Goal: Transaction & Acquisition: Purchase product/service

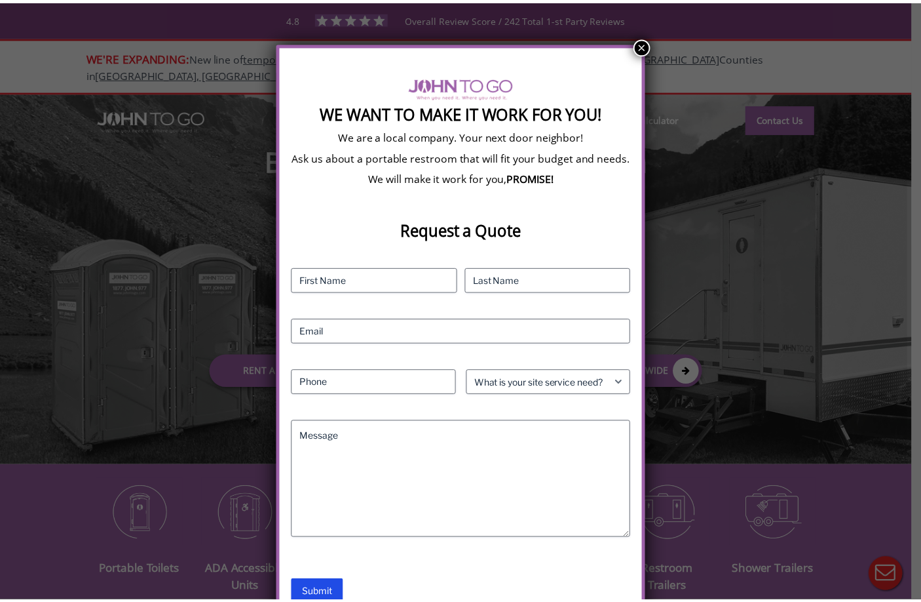
scroll to position [70, 0]
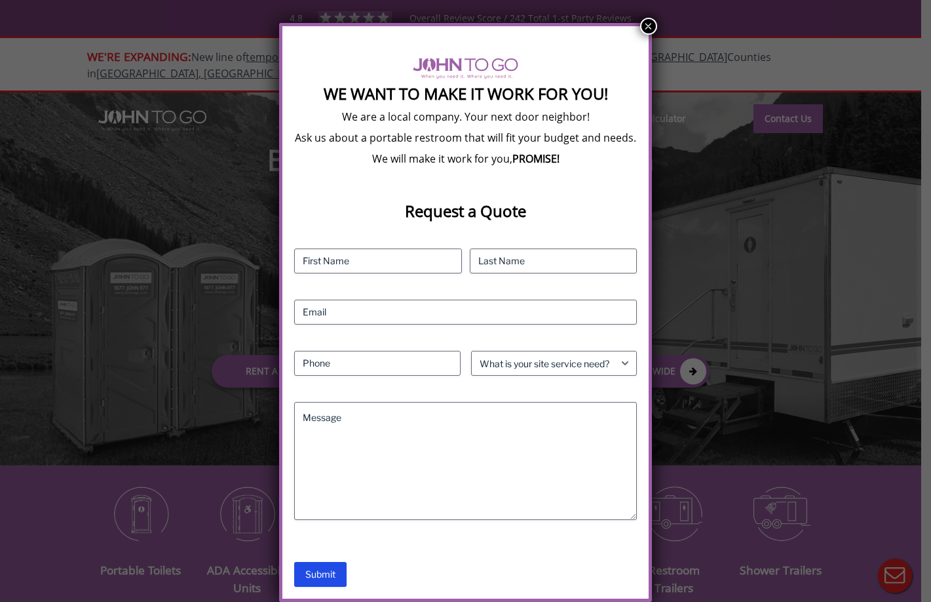
click at [163, 306] on div "We Want To Make It Work For You! We are a local company. Your next door neighbo…" at bounding box center [465, 301] width 931 height 602
click at [647, 28] on button "×" at bounding box center [648, 26] width 17 height 17
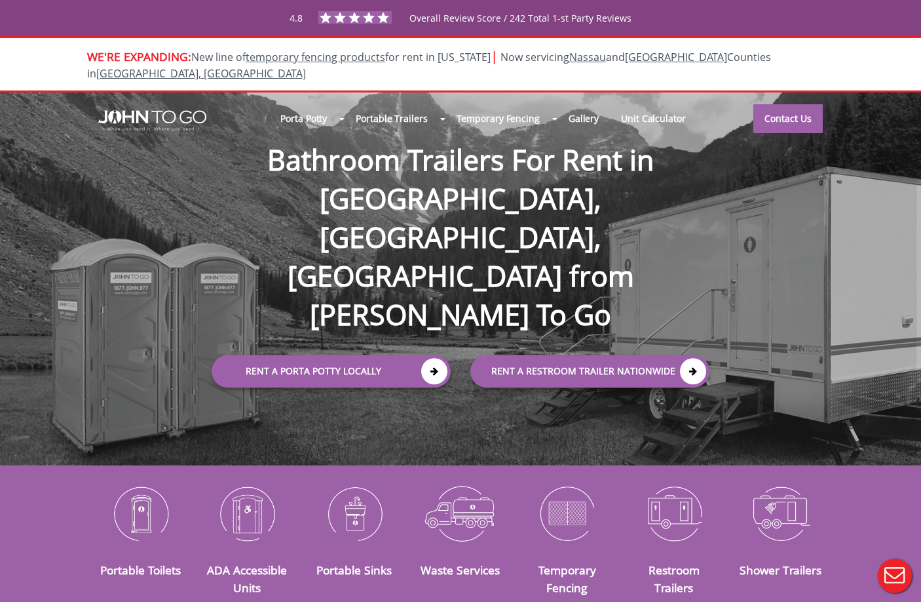
click at [50, 498] on div at bounding box center [460, 301] width 921 height 602
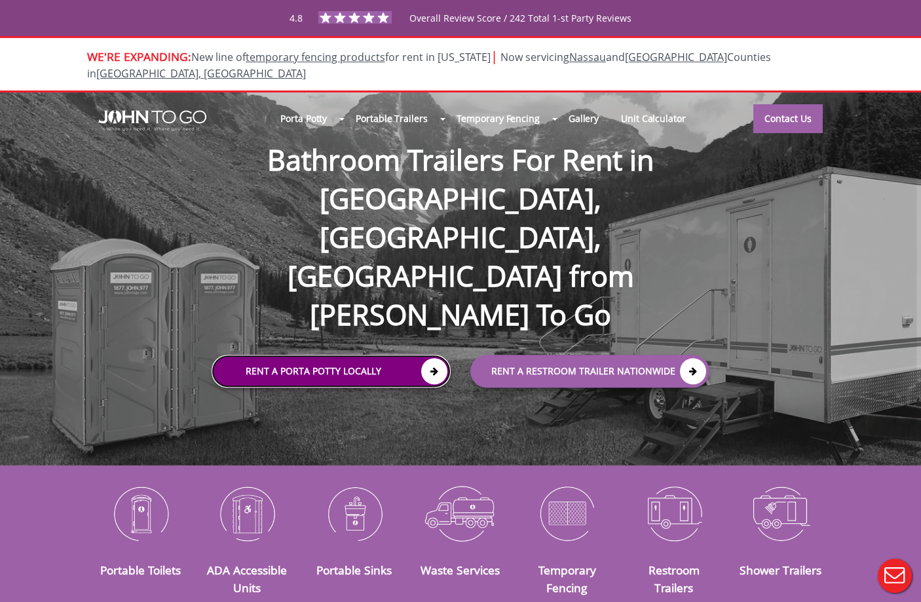
click at [408, 355] on link "Rent a Porta Potty Locally" at bounding box center [331, 371] width 239 height 33
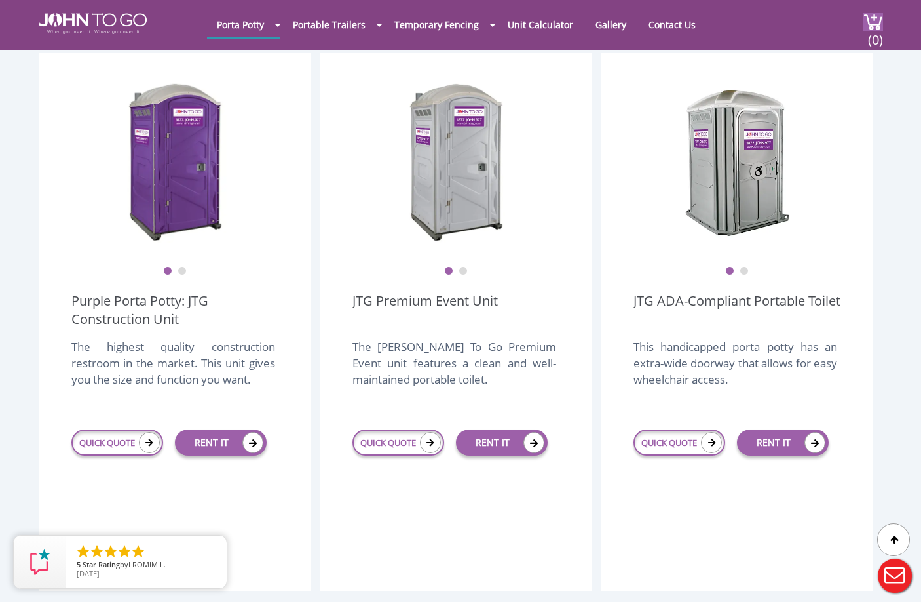
scroll to position [393, 0]
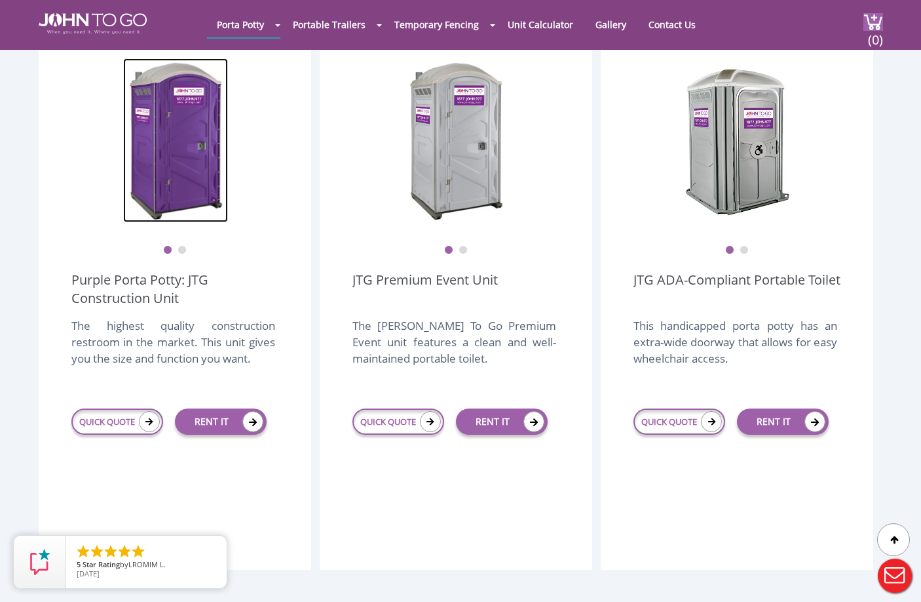
click at [187, 170] on img at bounding box center [175, 140] width 105 height 164
click at [190, 227] on ul "1 2" at bounding box center [174, 241] width 207 height 28
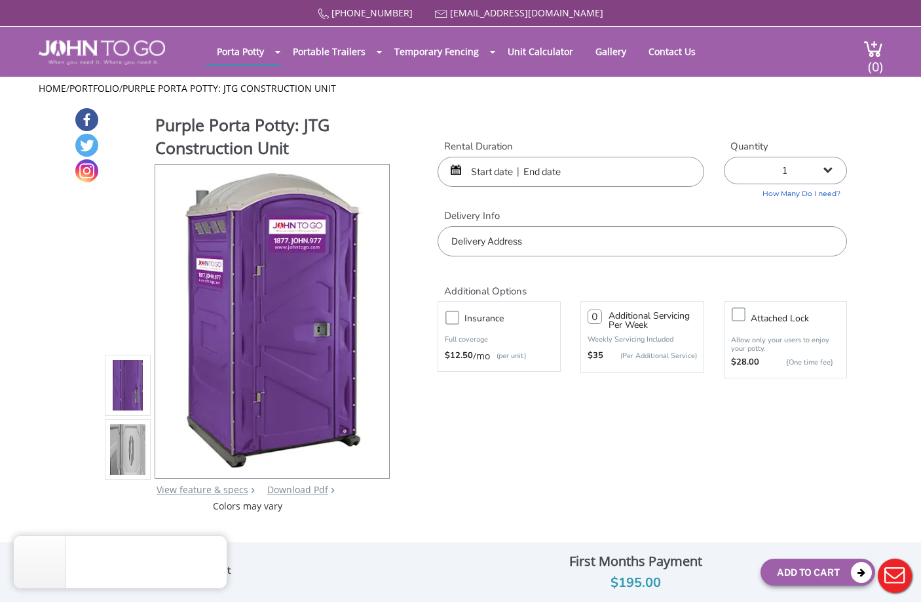
click at [460, 169] on div at bounding box center [571, 172] width 267 height 30
click at [451, 173] on div at bounding box center [571, 172] width 267 height 30
click at [482, 175] on input "text" at bounding box center [571, 172] width 267 height 30
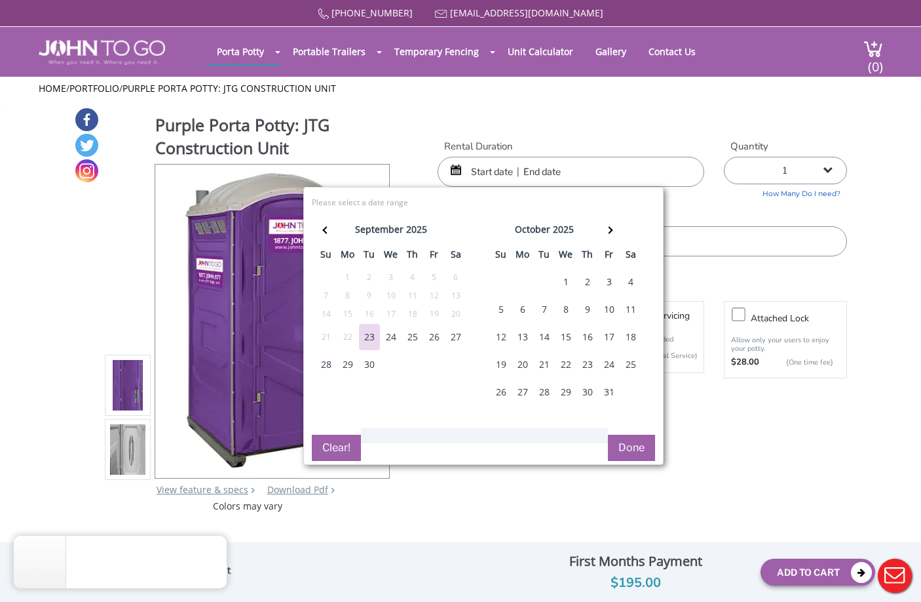
click at [608, 284] on div "3" at bounding box center [609, 282] width 21 height 26
click at [813, 212] on label "Delivery Info" at bounding box center [643, 216] width 410 height 14
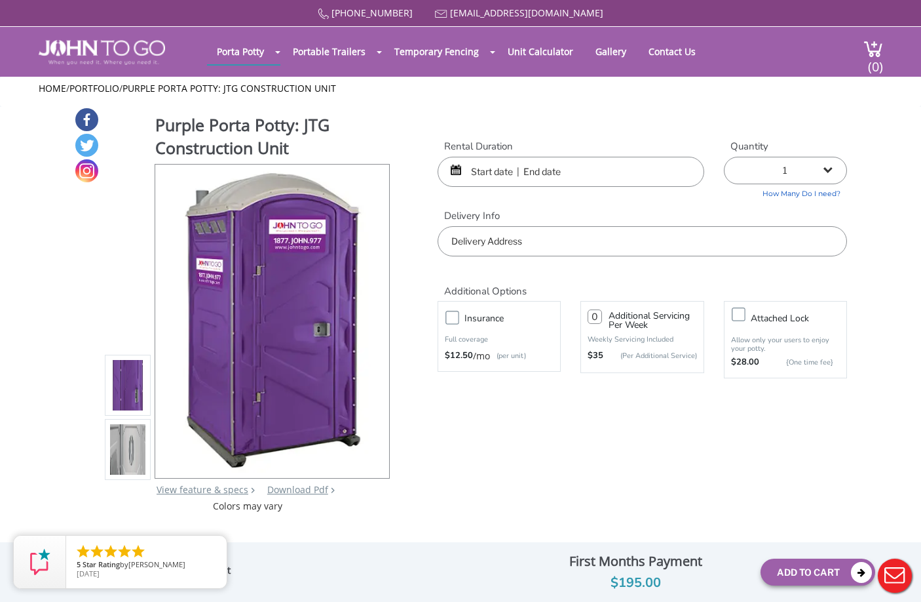
click at [650, 243] on input "text" at bounding box center [643, 241] width 410 height 30
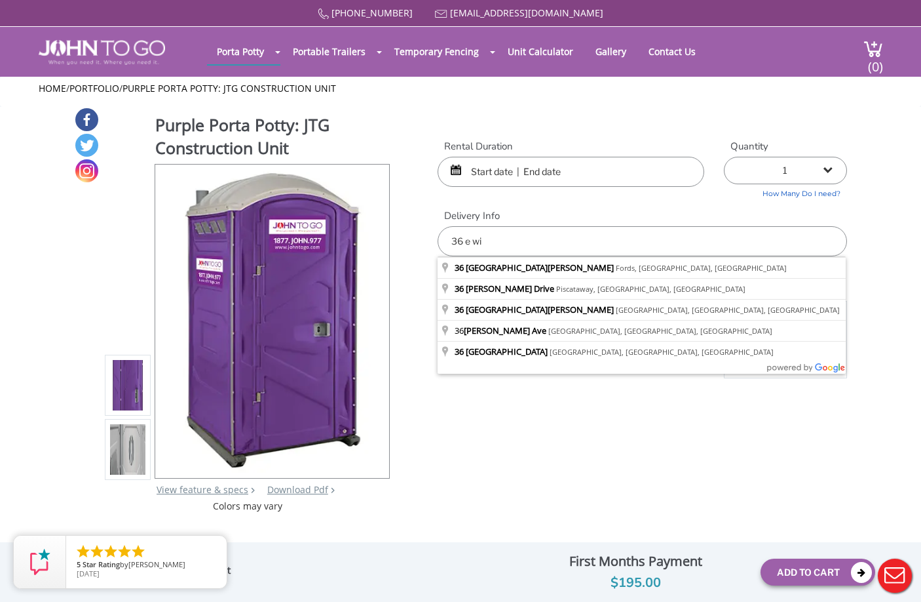
type input "36 East William Street, Fords, NJ, USA"
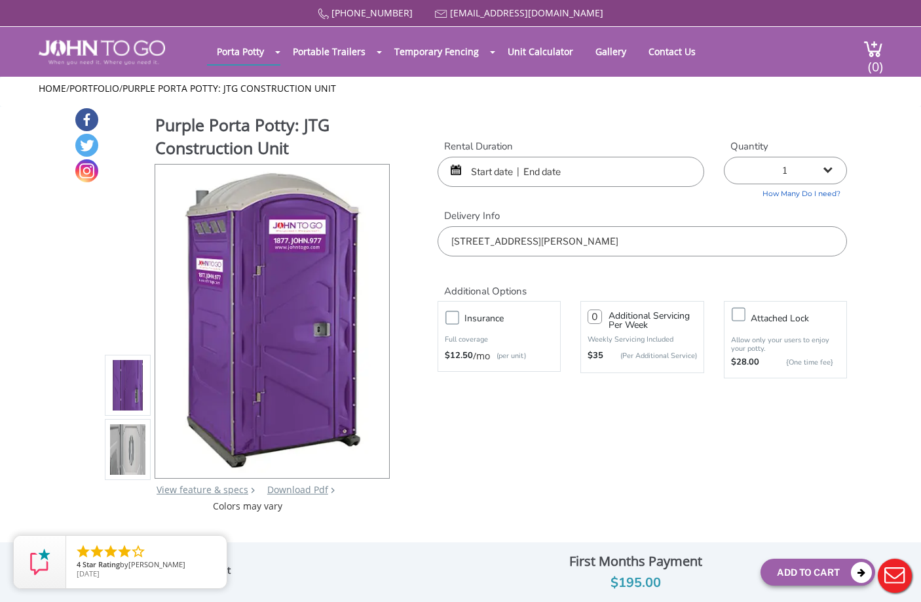
click at [552, 172] on input "text" at bounding box center [571, 172] width 267 height 30
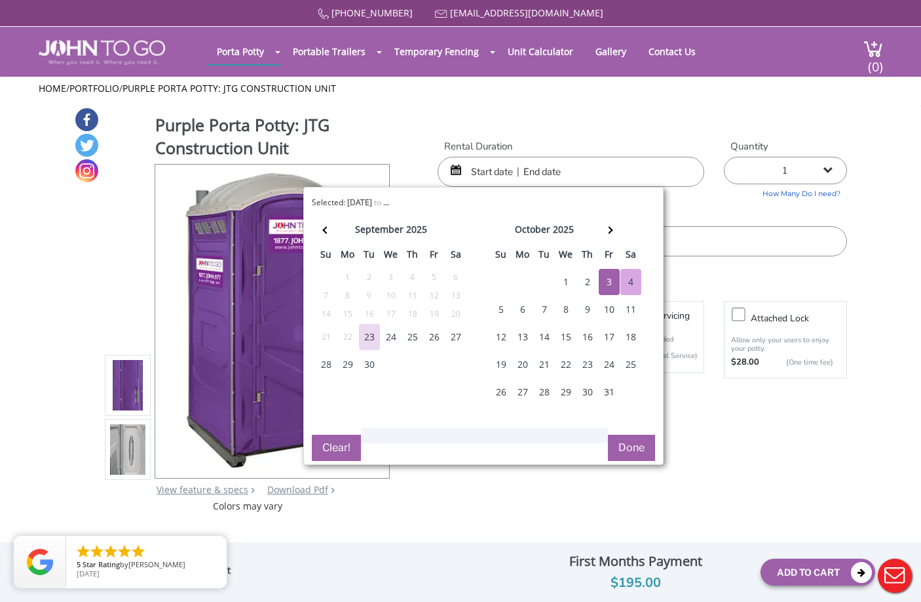
click at [629, 279] on div "4" at bounding box center [631, 282] width 21 height 26
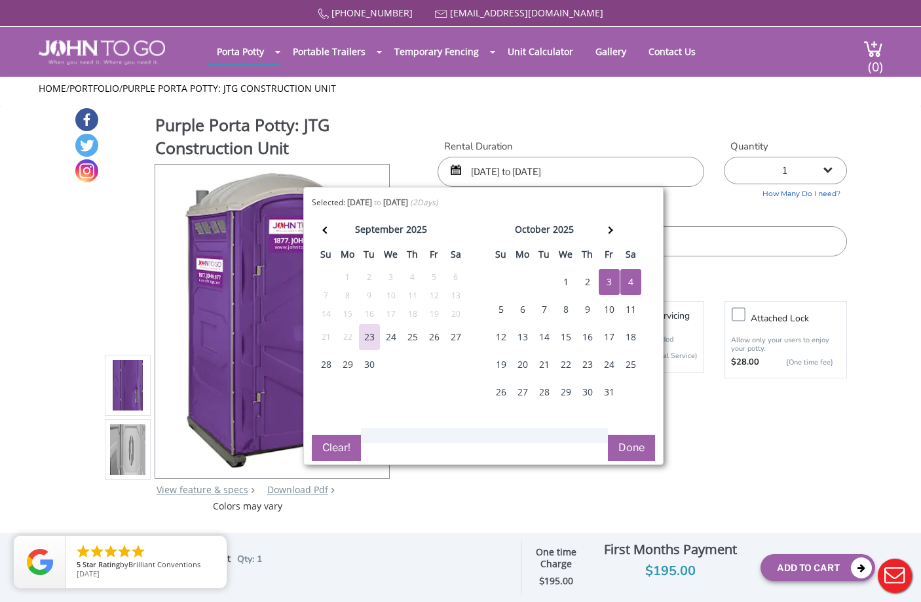
click at [505, 309] on div "5" at bounding box center [501, 309] width 21 height 26
click at [613, 281] on div "3" at bounding box center [609, 282] width 21 height 26
click at [496, 312] on div "5" at bounding box center [501, 309] width 21 height 26
click at [615, 280] on div "3" at bounding box center [609, 282] width 21 height 26
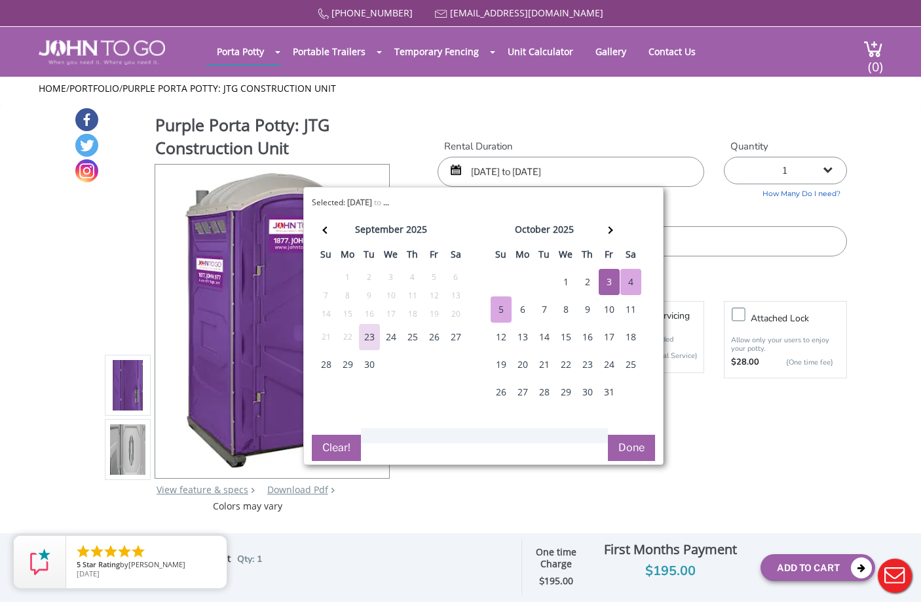
click at [496, 310] on div "5" at bounding box center [501, 309] width 21 height 26
click at [629, 276] on div "4" at bounding box center [631, 282] width 21 height 26
click at [610, 277] on div "3" at bounding box center [609, 282] width 21 height 26
click at [635, 273] on div "4" at bounding box center [631, 282] width 21 height 26
click at [505, 307] on div "5" at bounding box center [501, 309] width 21 height 26
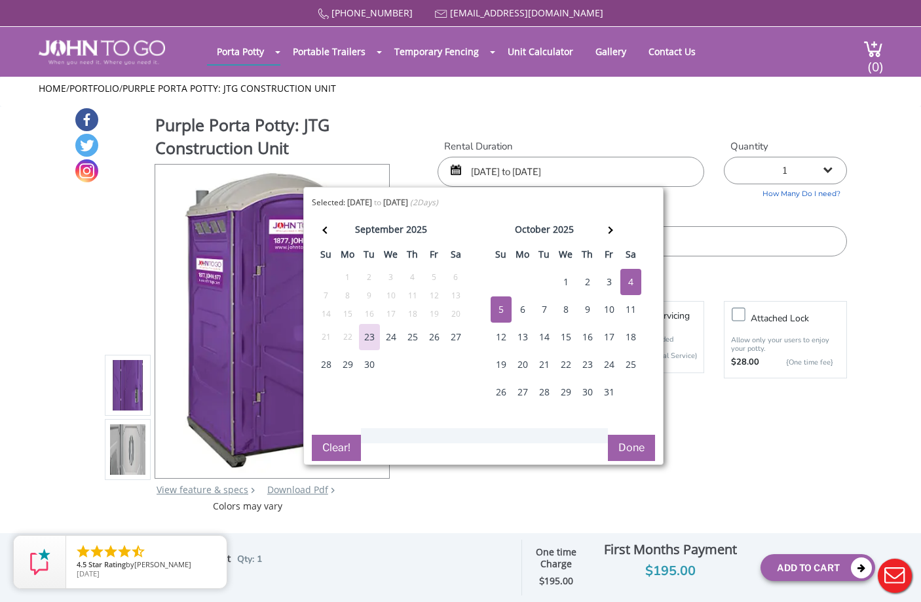
click at [627, 448] on button "Done" at bounding box center [631, 448] width 47 height 26
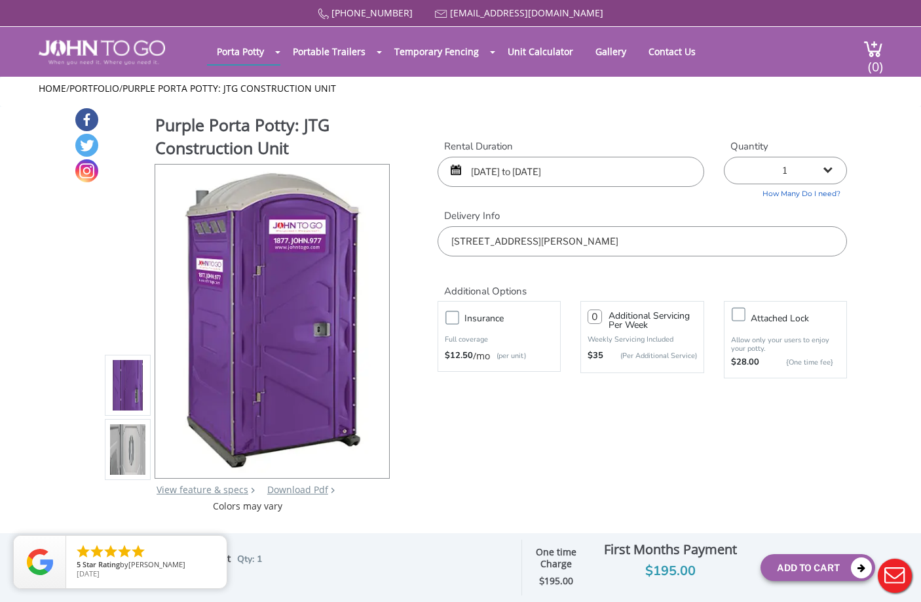
click at [126, 459] on img at bounding box center [127, 449] width 35 height 309
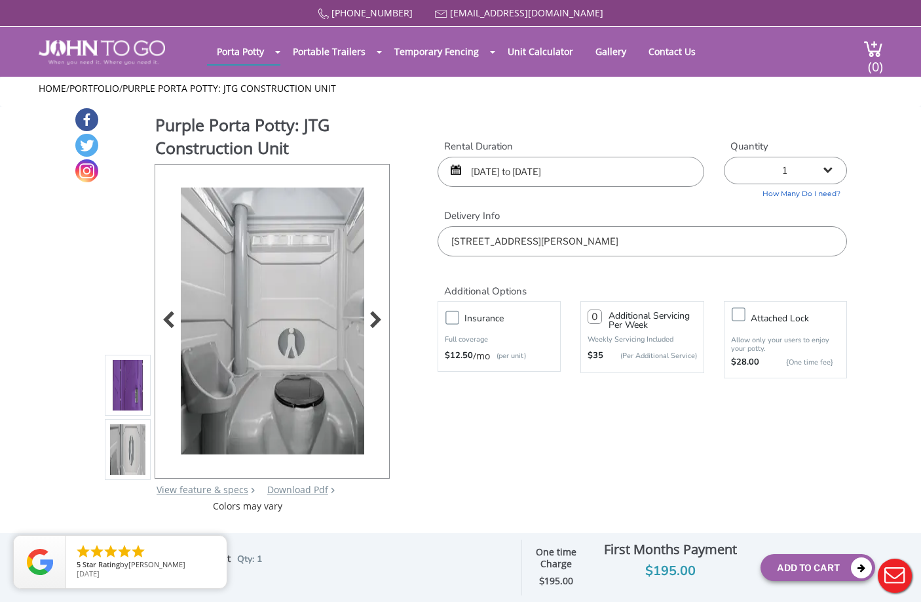
click at [268, 373] on img at bounding box center [273, 341] width 184 height 309
click at [277, 349] on img at bounding box center [273, 341] width 184 height 309
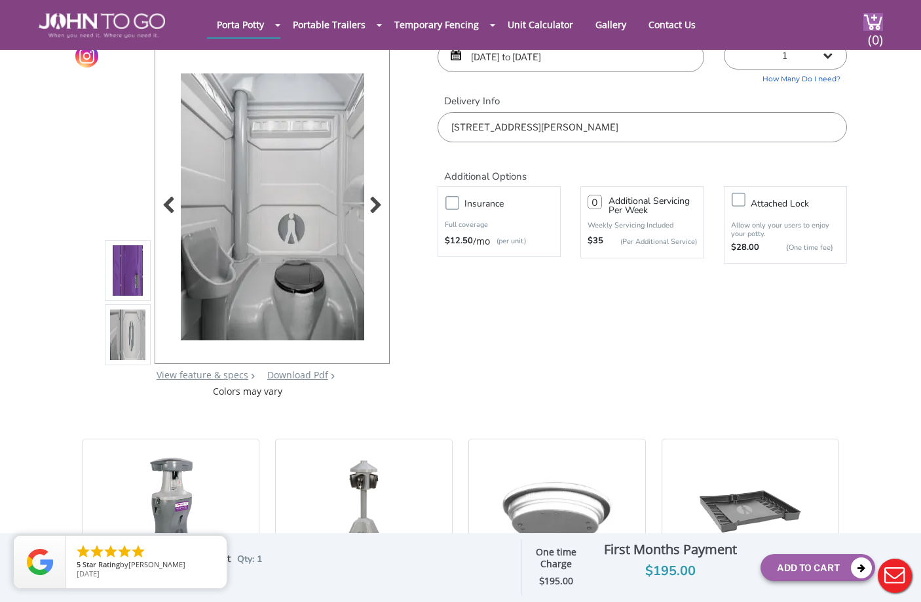
scroll to position [66, 0]
click at [378, 208] on div at bounding box center [372, 206] width 18 height 18
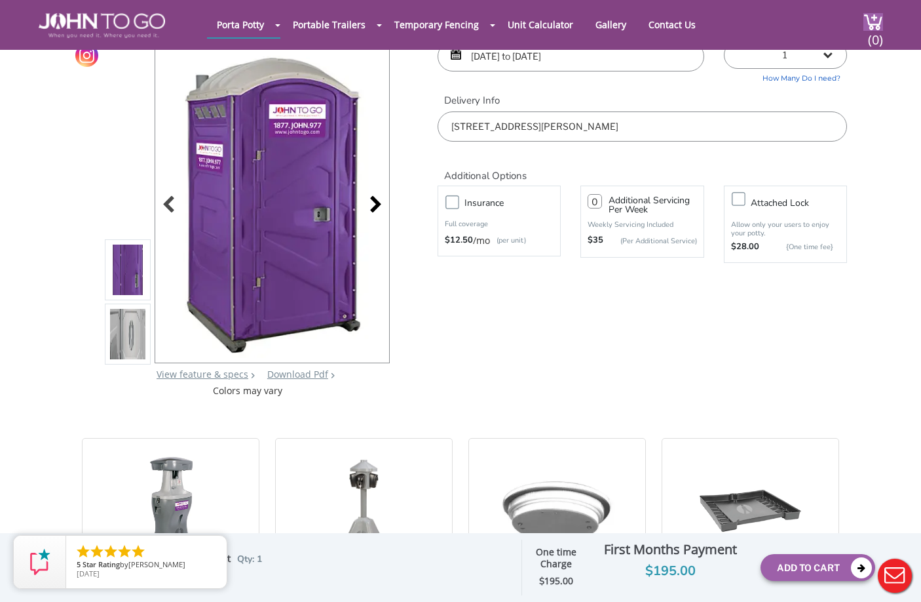
click at [378, 208] on div at bounding box center [372, 206] width 18 height 18
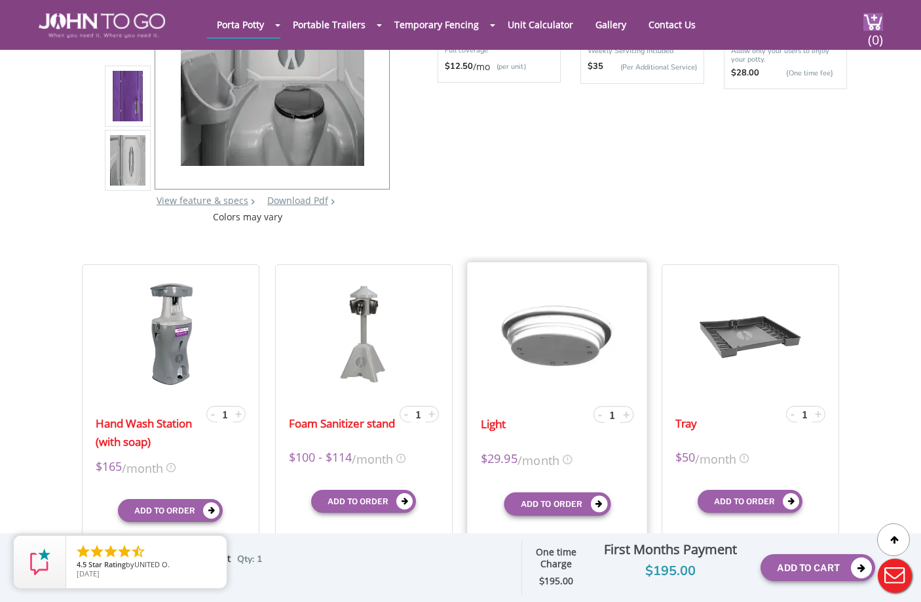
scroll to position [262, 0]
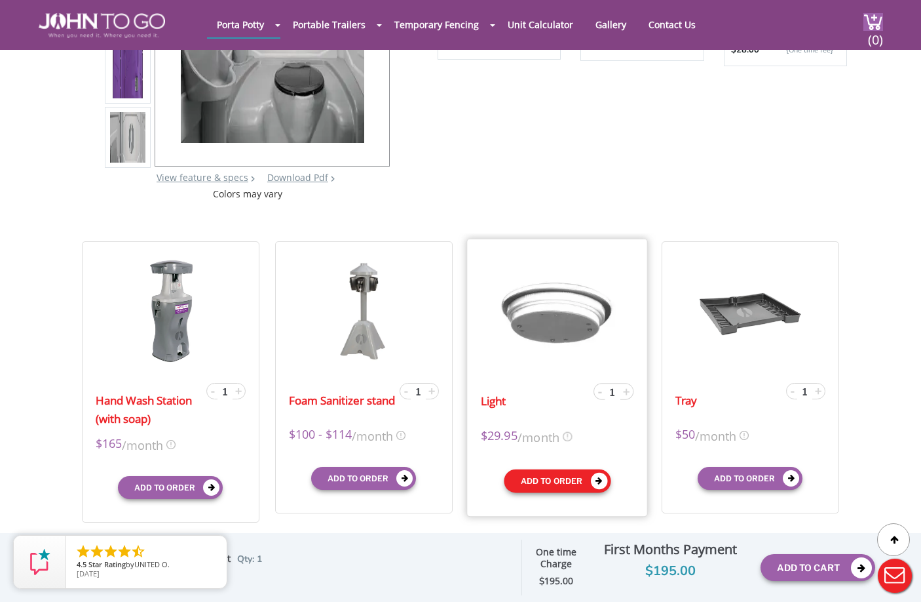
click at [565, 475] on button "Add to order" at bounding box center [557, 481] width 107 height 24
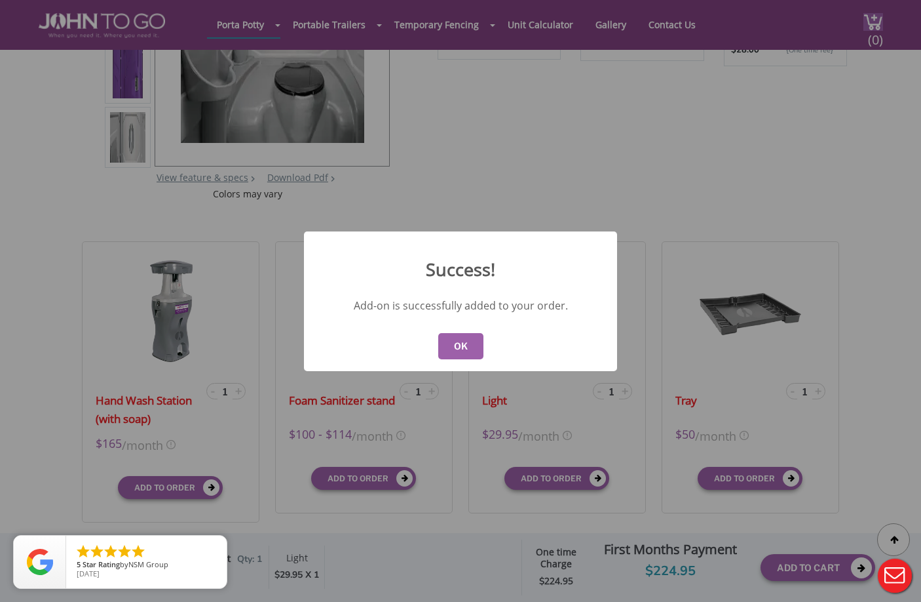
click at [461, 343] on button "OK" at bounding box center [460, 346] width 45 height 26
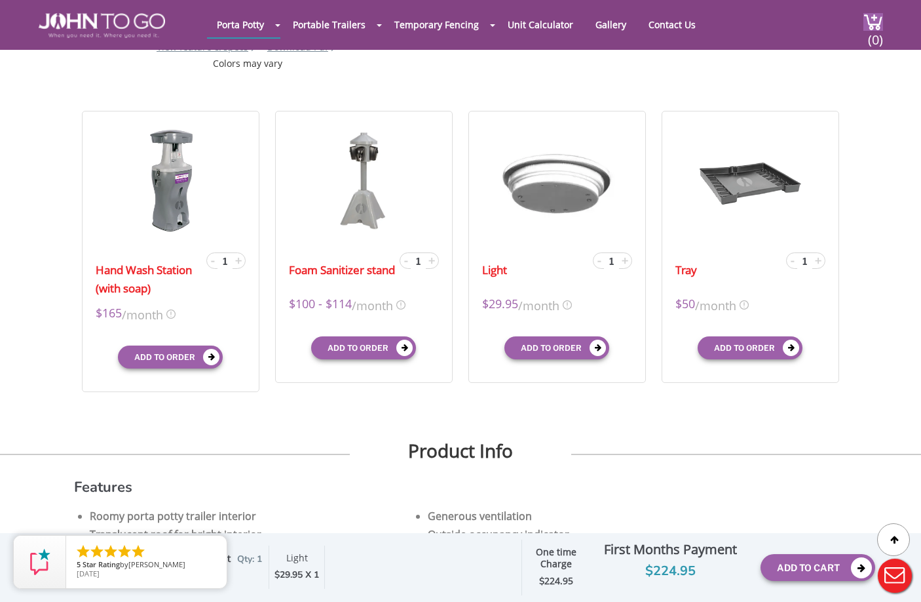
scroll to position [393, 0]
click at [381, 557] on div "Optional Insurance $ Servicing charges $ Attach Lock $ Rush Delivery $ Full Set…" at bounding box center [387, 566] width 250 height 43
click at [212, 547] on icon "close" at bounding box center [213, 548] width 13 height 13
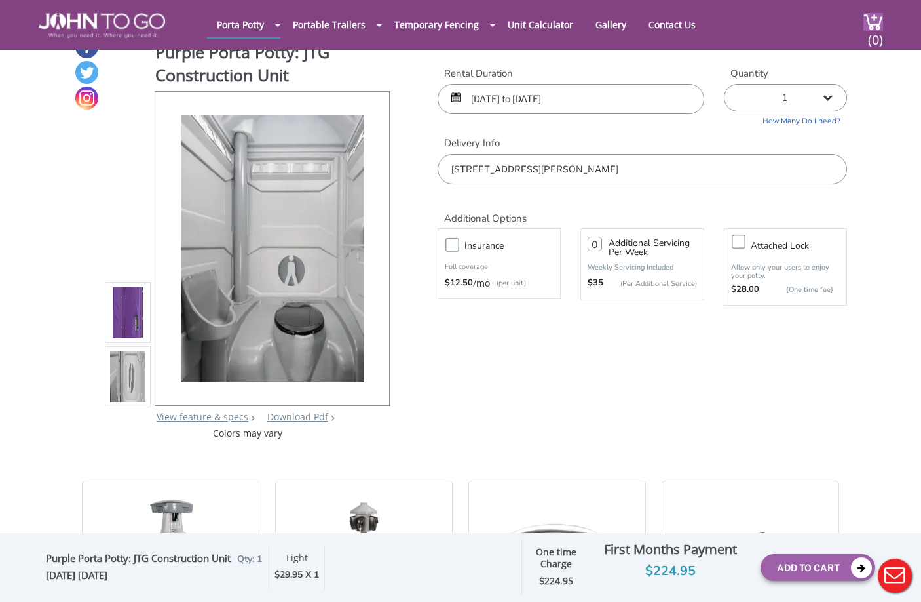
scroll to position [0, 0]
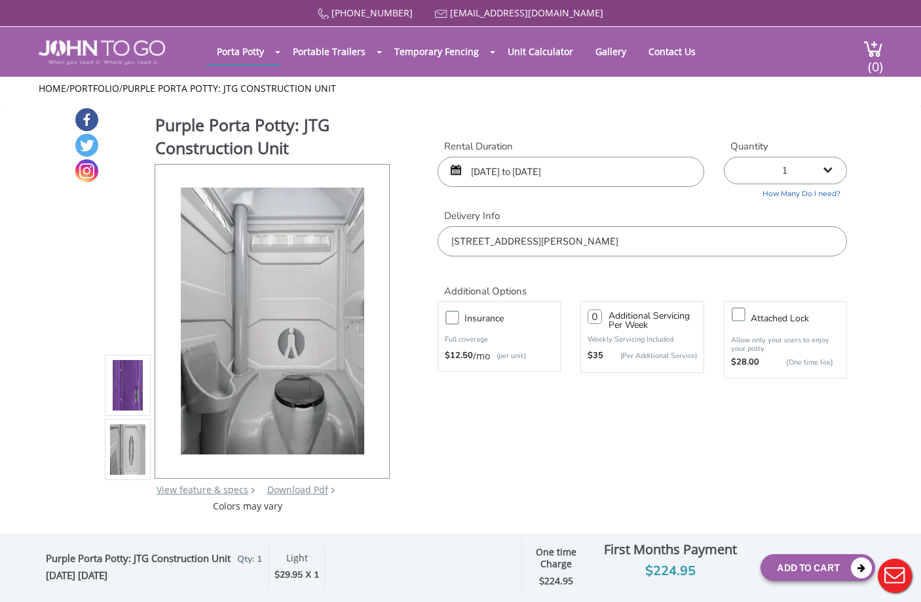
click at [454, 165] on div "10/04/2025 to 10/05/2025" at bounding box center [571, 172] width 267 height 30
click at [529, 181] on input "10/04/2025 to 10/05/2025" at bounding box center [571, 172] width 267 height 30
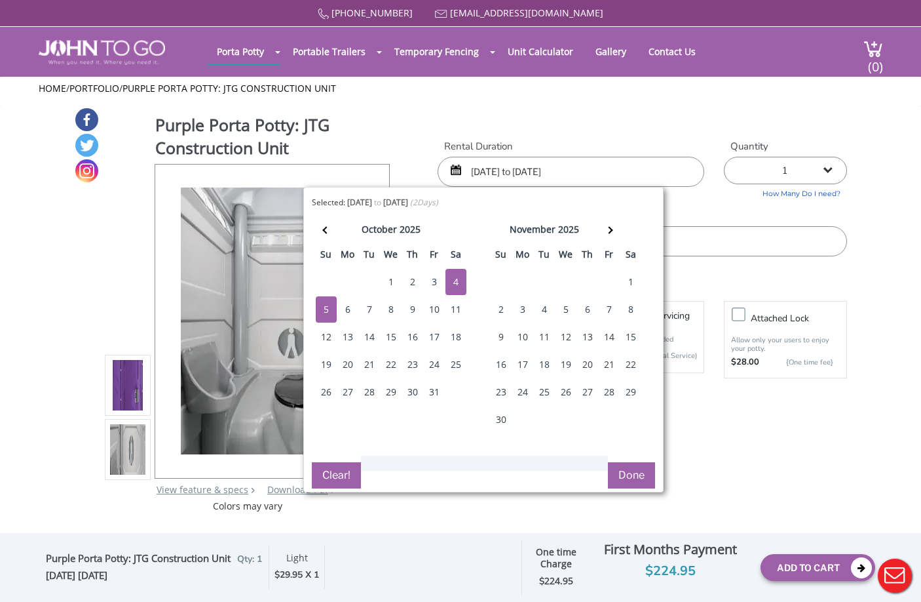
click at [455, 284] on div "4" at bounding box center [456, 282] width 21 height 26
click at [461, 310] on div "11" at bounding box center [456, 309] width 21 height 26
type input "10/04/2025 to 10/11/2025"
click at [627, 471] on button "Done" at bounding box center [631, 475] width 47 height 26
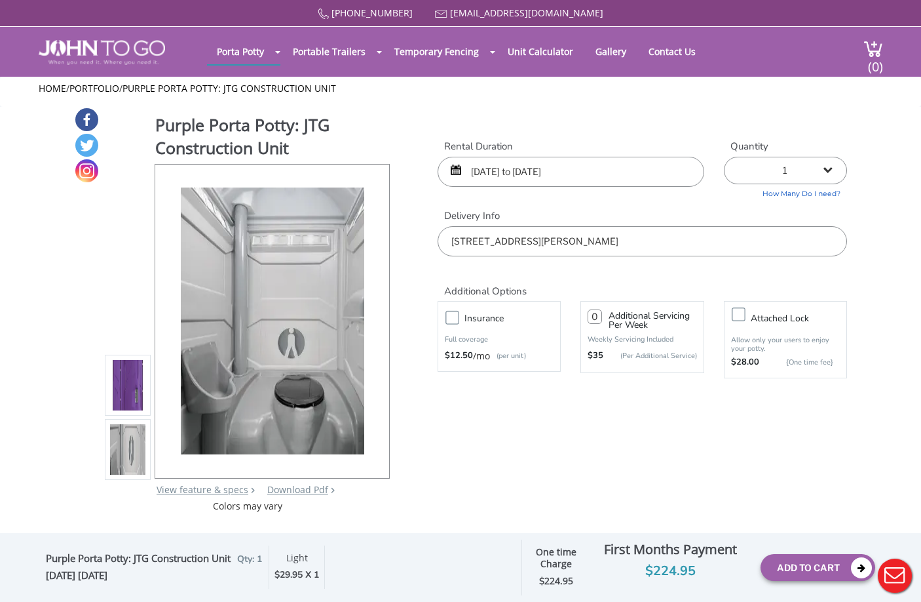
click at [684, 422] on div "Purple Porta Potty: JTG Construction Unit View feature & specs Download Pdf Pro…" at bounding box center [460, 310] width 773 height 406
click at [824, 564] on button "Add To Cart" at bounding box center [818, 567] width 115 height 27
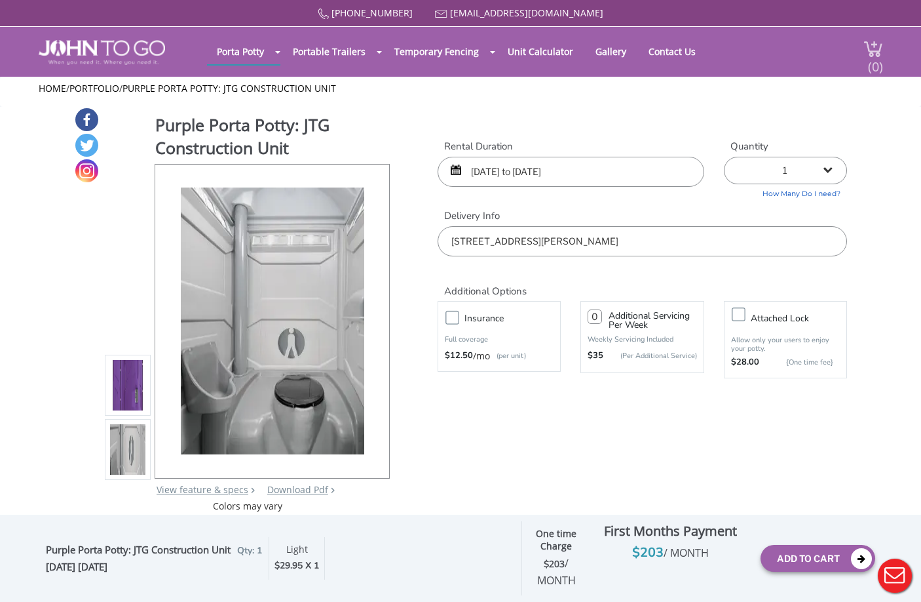
click at [875, 49] on span "(0)" at bounding box center [876, 61] width 16 height 28
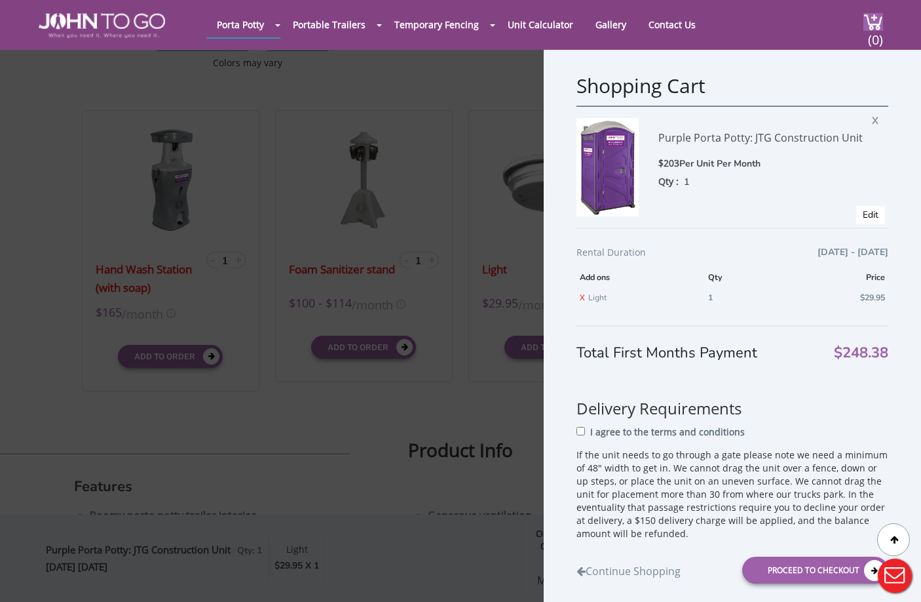
click at [427, 97] on div "Shopping Cart Purple Porta Potty: JTG Construction Unit $203 Per Unit Per Month…" at bounding box center [460, 301] width 921 height 602
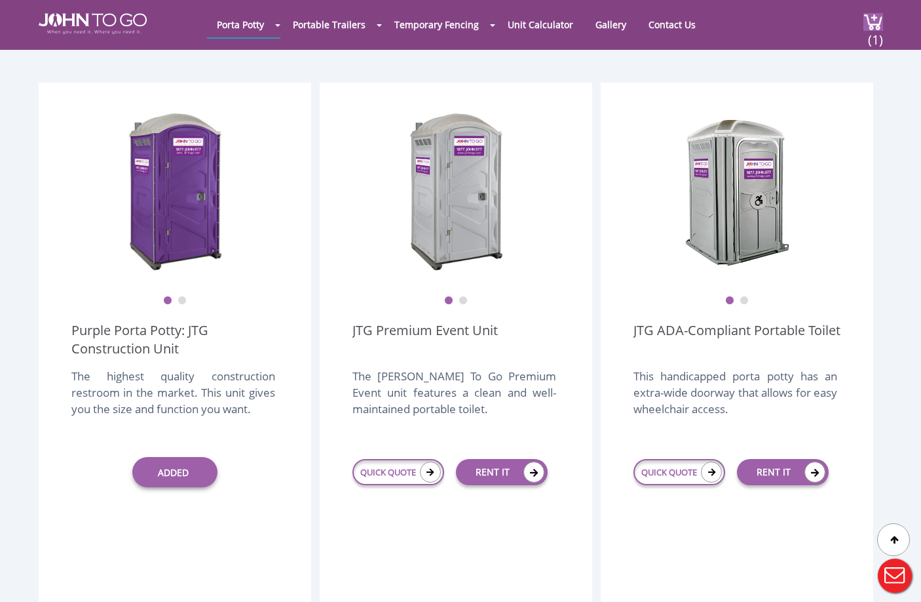
scroll to position [328, 0]
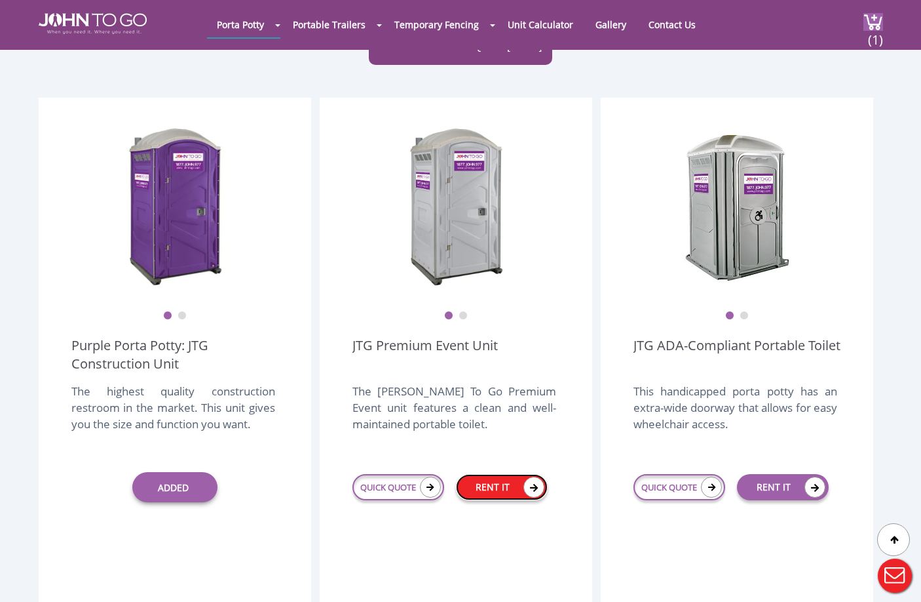
click at [480, 474] on link "RENT IT" at bounding box center [502, 487] width 92 height 26
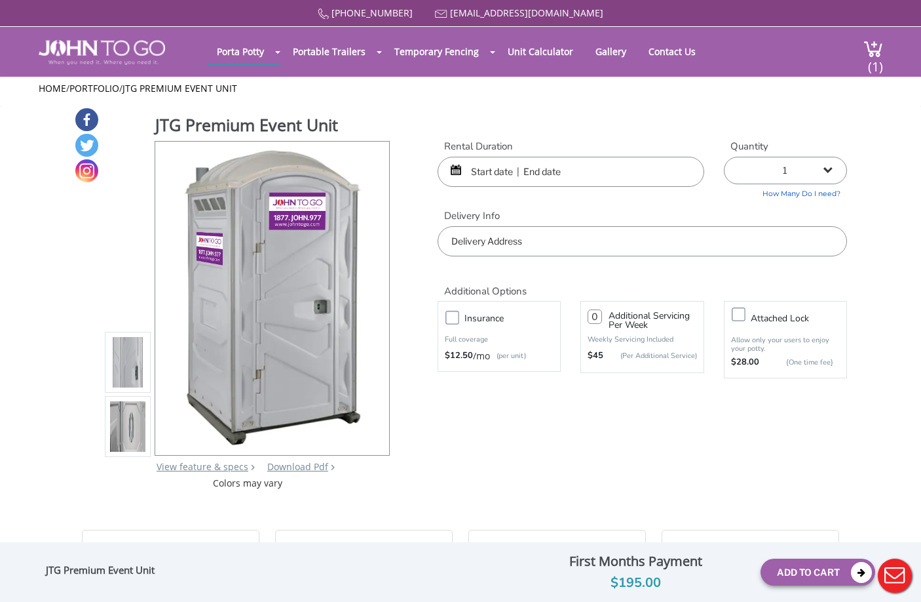
click at [134, 419] on img at bounding box center [127, 426] width 35 height 309
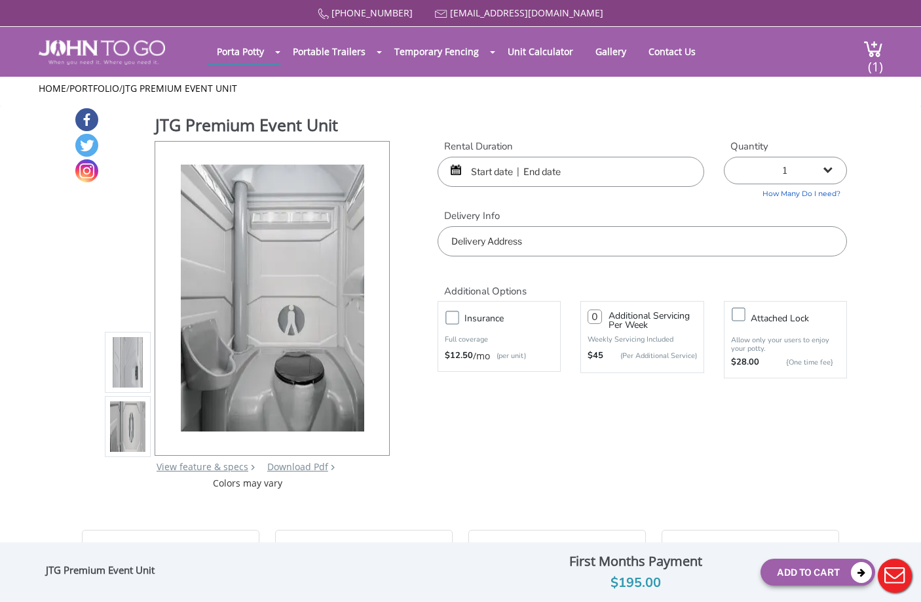
click at [138, 358] on img at bounding box center [127, 362] width 35 height 309
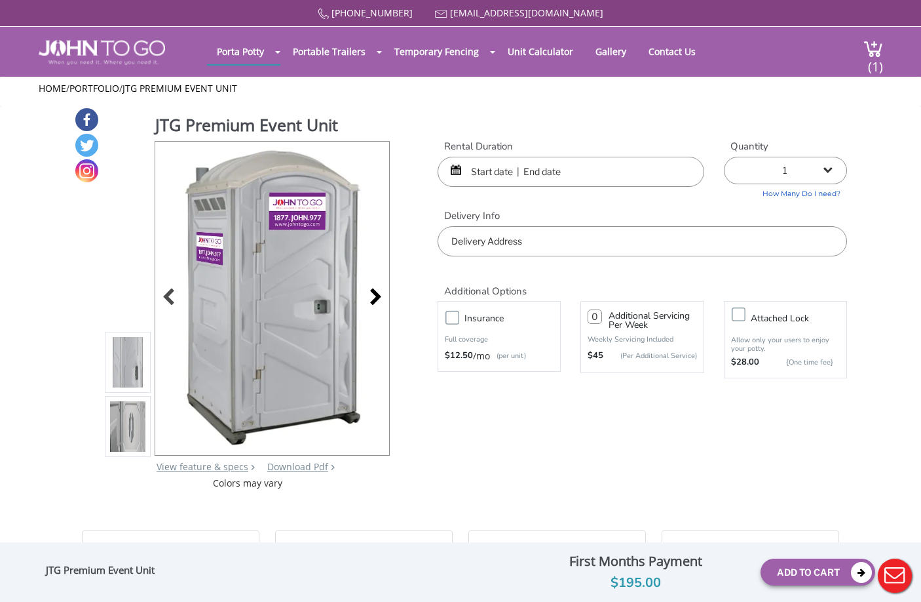
click at [375, 295] on div at bounding box center [372, 298] width 18 height 18
